Goal: Task Accomplishment & Management: Manage account settings

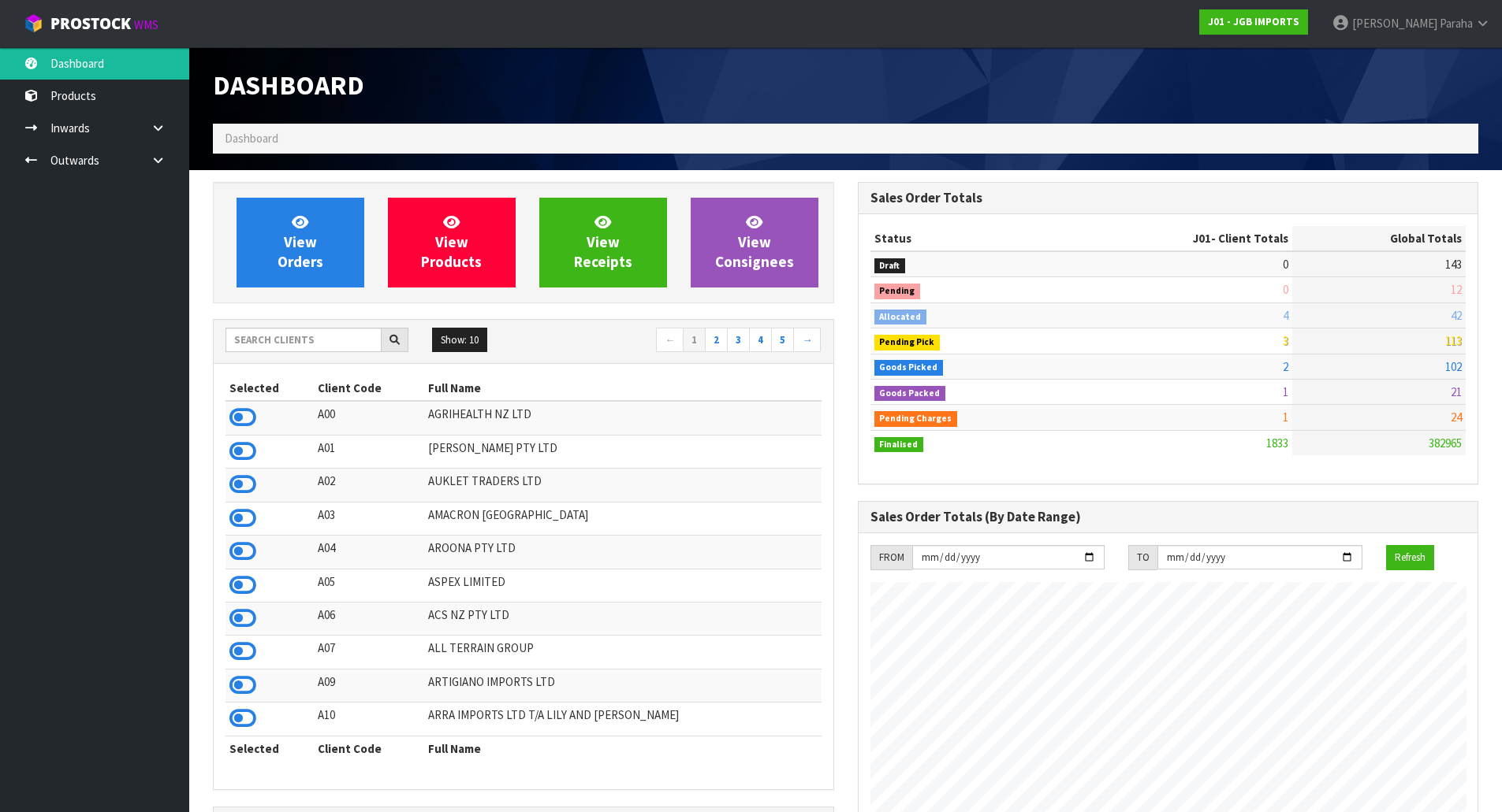
scroll to position [1194, 644]
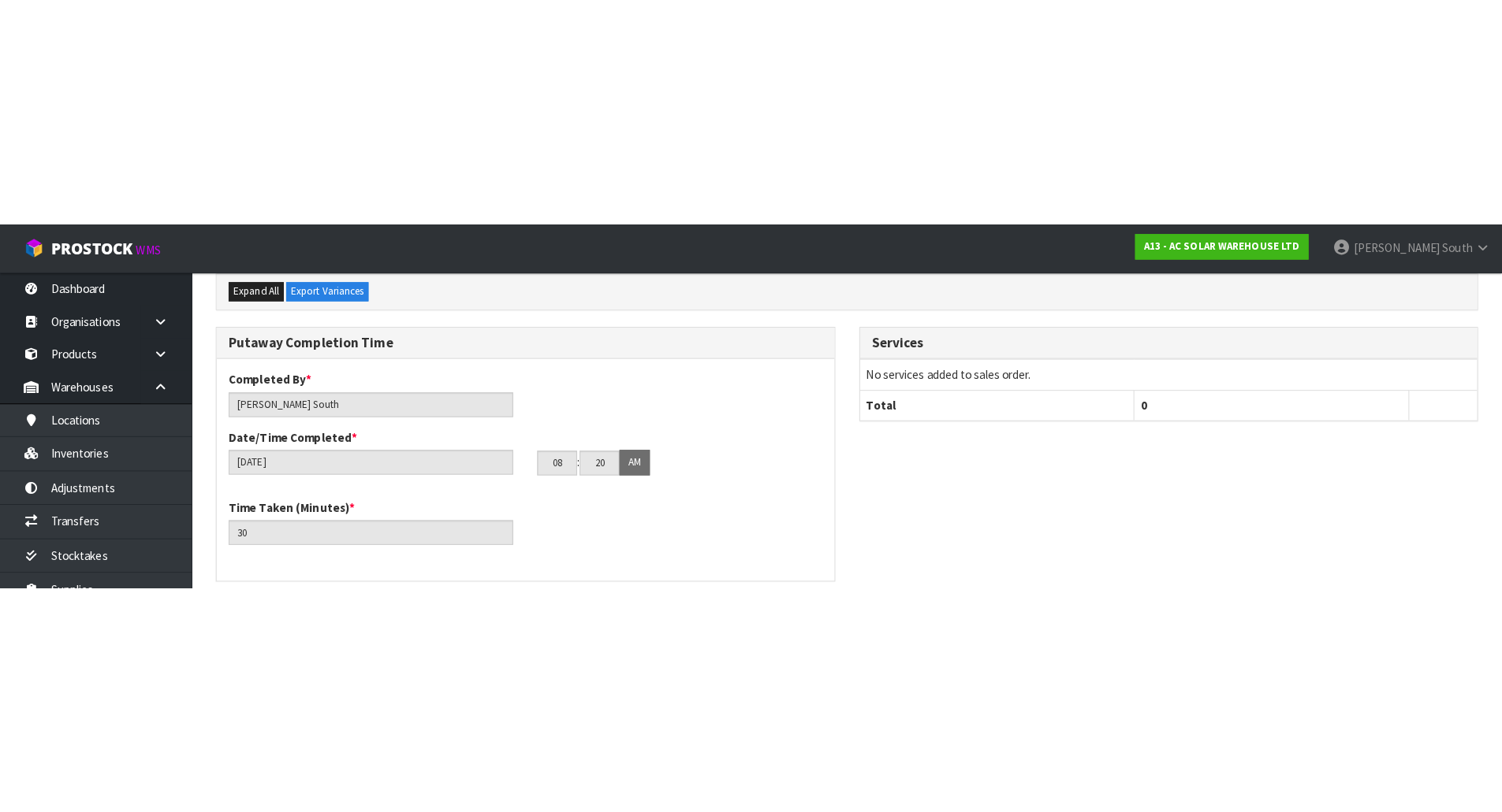
scroll to position [375, 0]
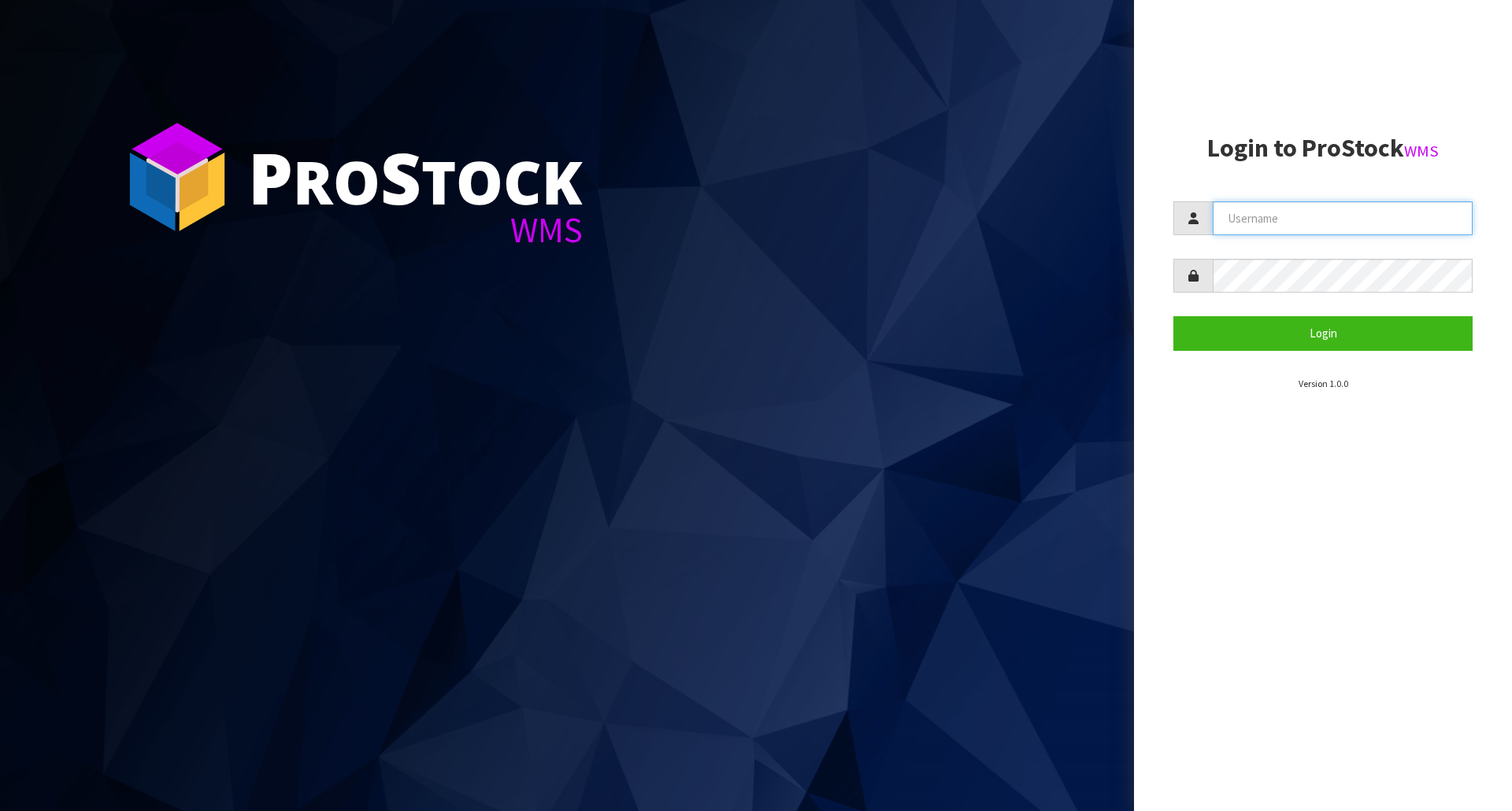
click at [1269, 211] on input "text" at bounding box center [1342, 219] width 260 height 34
type input "marara"
click at [1173, 316] on button "Login" at bounding box center [1323, 333] width 299 height 34
